Goal: Navigation & Orientation: Understand site structure

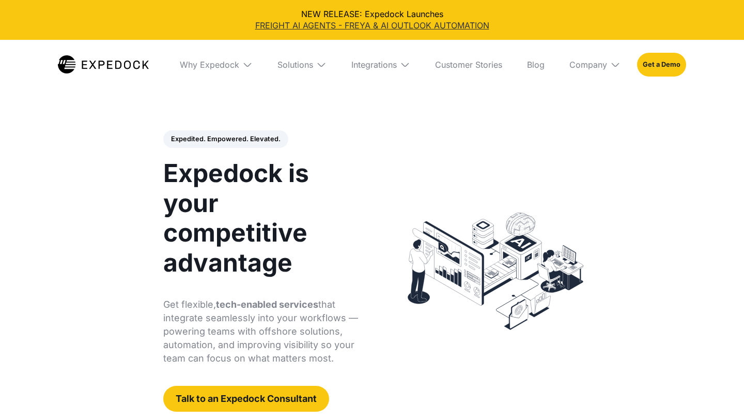
select select
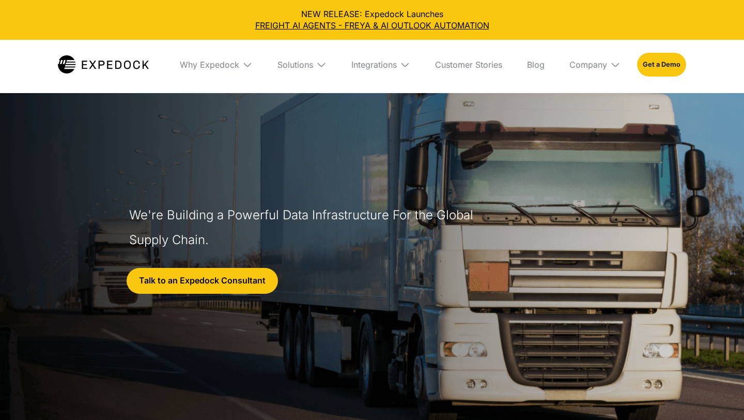
select select
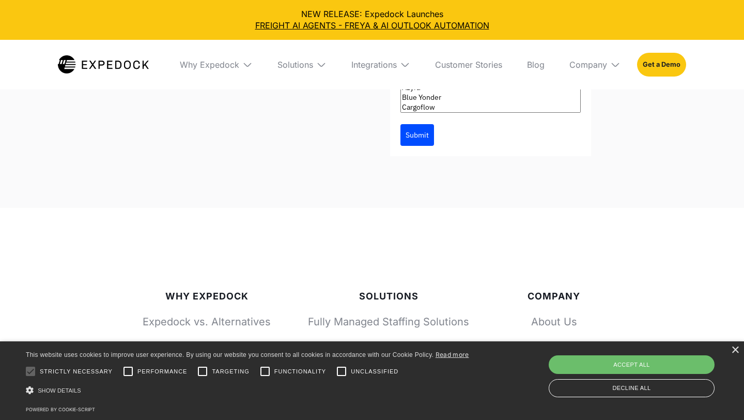
scroll to position [4665, 0]
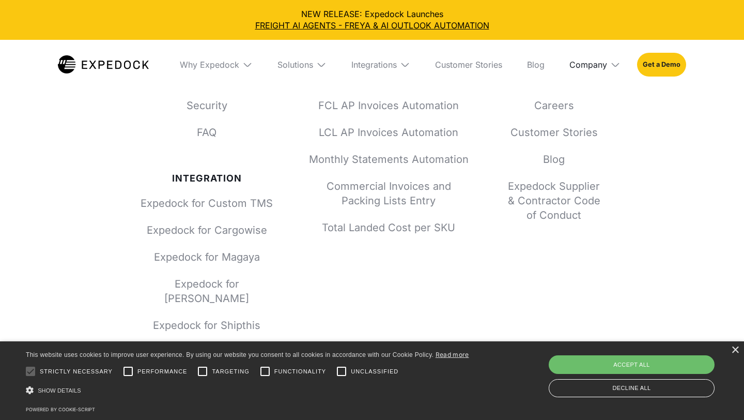
click at [601, 63] on div "Company" at bounding box center [588, 64] width 38 height 10
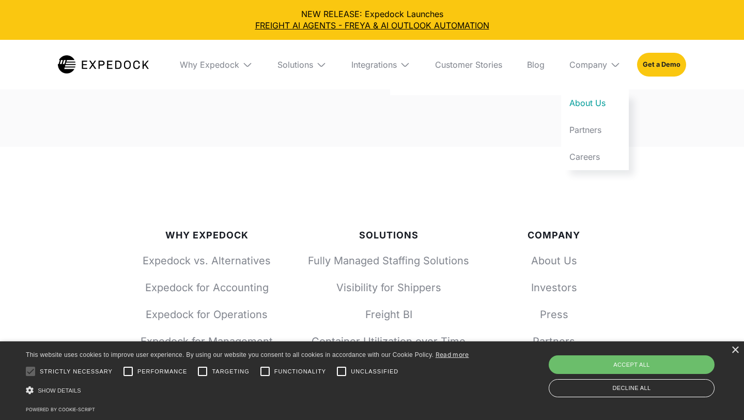
scroll to position [4330, 0]
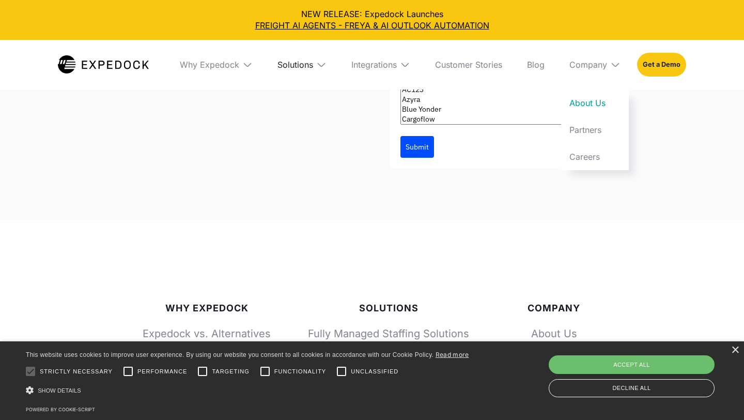
click at [312, 64] on div "Solutions" at bounding box center [295, 64] width 36 height 10
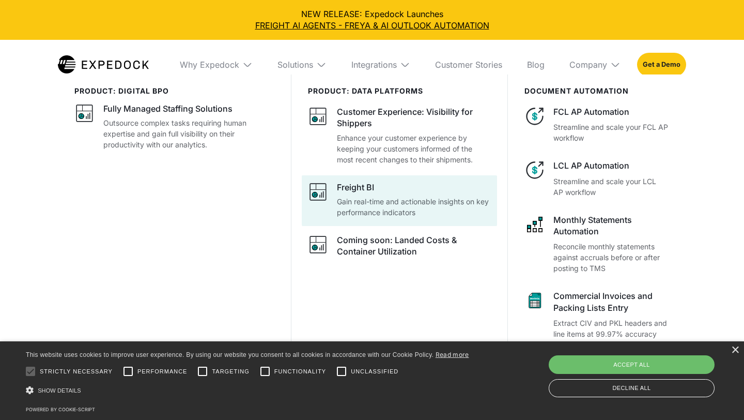
scroll to position [4367, 0]
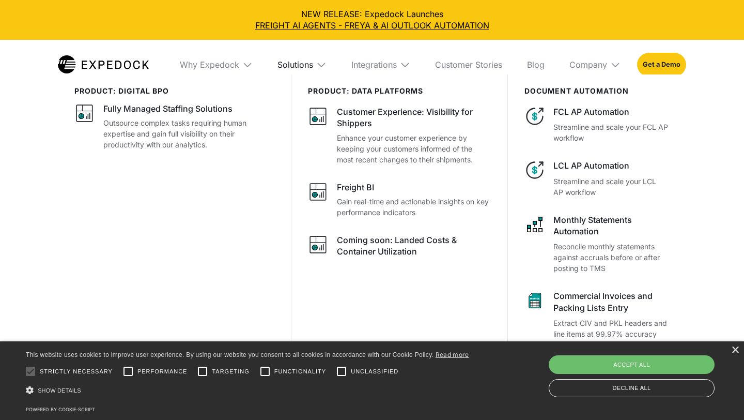
click at [286, 63] on div "Solutions" at bounding box center [295, 64] width 36 height 10
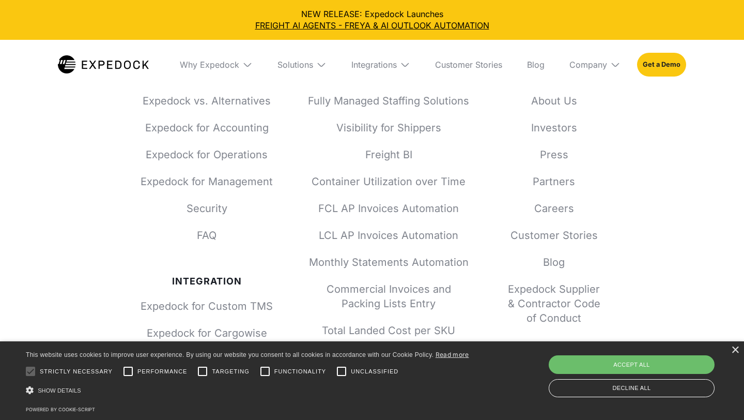
scroll to position [4606, 0]
